Goal: Use online tool/utility

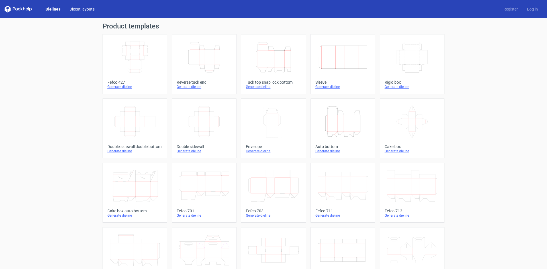
click at [89, 7] on link "Diecut layouts" at bounding box center [82, 9] width 34 height 6
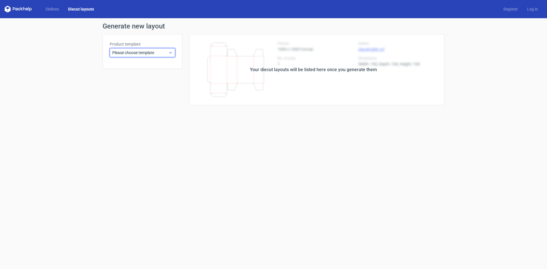
click at [171, 52] on icon at bounding box center [170, 52] width 4 height 5
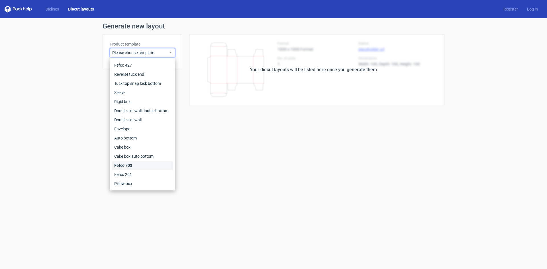
click at [150, 165] on div "Fefco 703" at bounding box center [142, 165] width 61 height 9
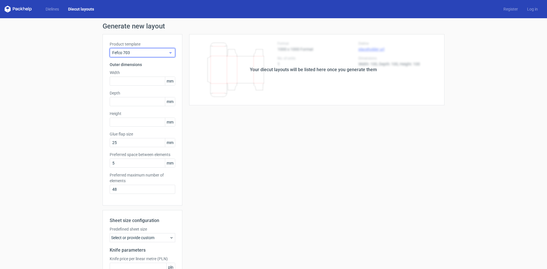
click at [165, 52] on span "Fefco 703" at bounding box center [140, 53] width 56 height 6
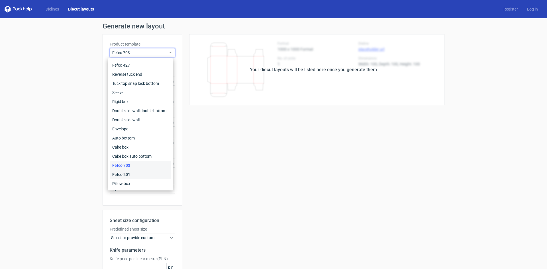
click at [131, 174] on div "Fefco 201" at bounding box center [140, 174] width 61 height 9
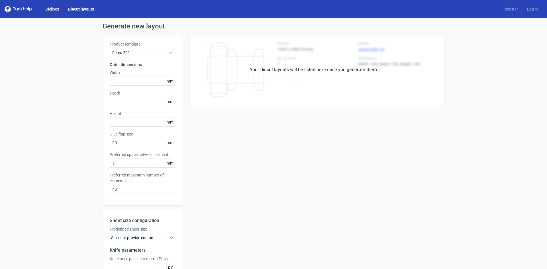
click at [49, 8] on link "Dielines" at bounding box center [52, 9] width 23 height 6
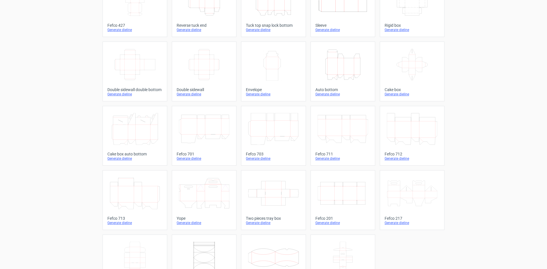
scroll to position [85, 0]
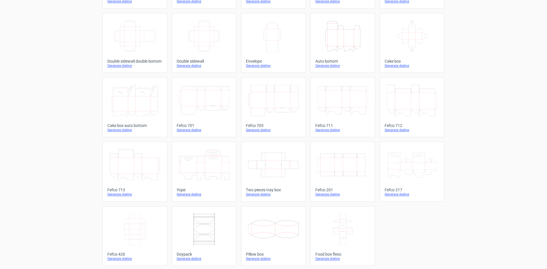
click at [332, 173] on icon "Width Depth Height" at bounding box center [343, 165] width 50 height 32
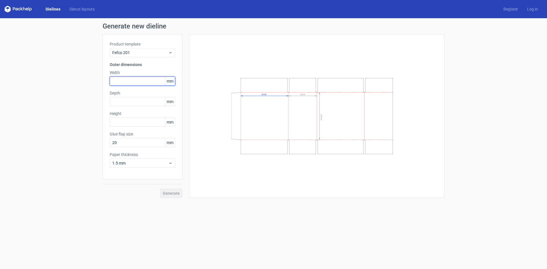
click at [142, 81] on input "text" at bounding box center [143, 81] width 66 height 9
click at [133, 97] on input "text" at bounding box center [143, 101] width 66 height 9
click at [143, 79] on input "text" at bounding box center [143, 81] width 66 height 9
type input "94"
click at [141, 102] on input "text" at bounding box center [143, 101] width 66 height 9
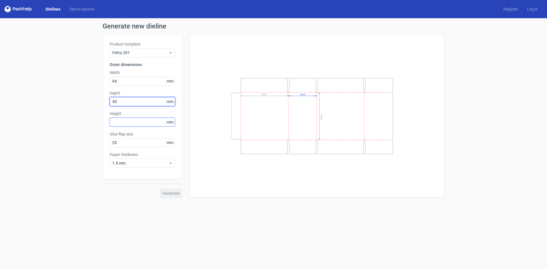
type input "50"
click at [142, 123] on input "text" at bounding box center [143, 122] width 66 height 9
type input "28"
click at [160, 189] on button "Generate" at bounding box center [171, 193] width 22 height 9
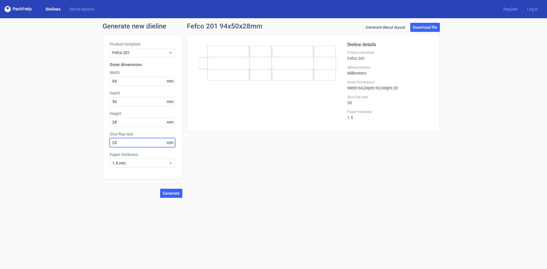
drag, startPoint x: 117, startPoint y: 142, endPoint x: 107, endPoint y: 143, distance: 10.3
click at [107, 143] on div "Product template Fefco 201 Outer dimensions Width 94 mm Depth 50 mm Height 28 m…" at bounding box center [143, 106] width 80 height 145
type input "12"
click at [160, 189] on button "Generate" at bounding box center [171, 193] width 22 height 9
drag, startPoint x: 119, startPoint y: 102, endPoint x: 95, endPoint y: 101, distance: 23.4
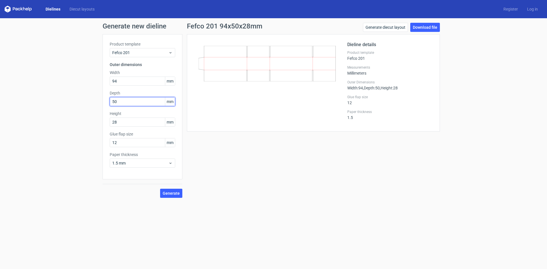
click at [95, 101] on div "Generate new dieline Product template Fefco 201 Outer dimensions Width 94 mm De…" at bounding box center [273, 110] width 547 height 184
type input "28"
click at [160, 189] on button "Generate" at bounding box center [171, 193] width 22 height 9
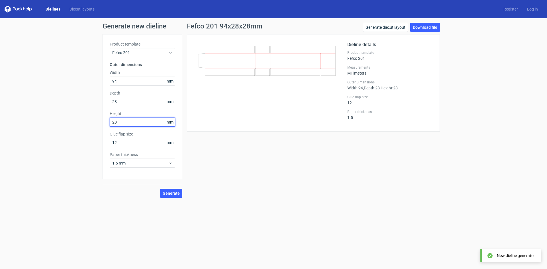
click at [128, 118] on input "28" at bounding box center [143, 122] width 66 height 9
type input "2"
type input "50"
click at [160, 189] on button "Generate" at bounding box center [171, 193] width 22 height 9
click at [241, 54] on icon at bounding box center [267, 67] width 137 height 42
